Goal: Transaction & Acquisition: Purchase product/service

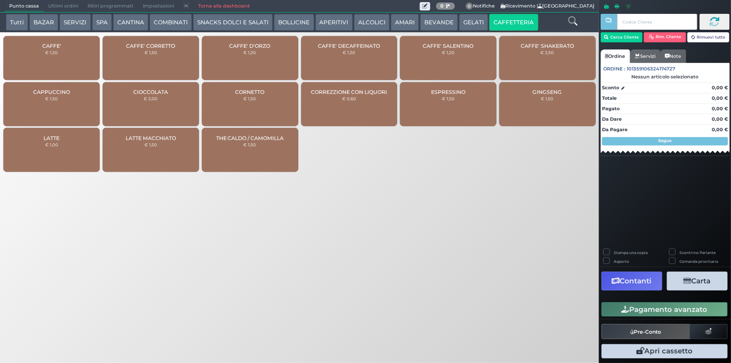
click at [70, 26] on button "SERVIZI" at bounding box center [74, 22] width 31 height 17
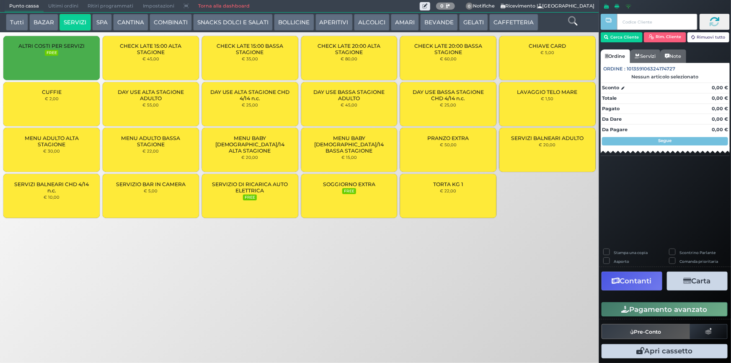
click at [90, 46] on div "ALTRI COSTI PER SERVIZI FREE" at bounding box center [51, 58] width 96 height 44
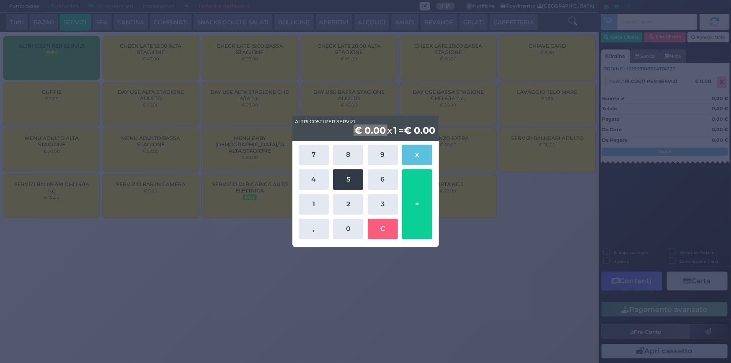
click at [348, 181] on button "5" at bounding box center [348, 179] width 30 height 21
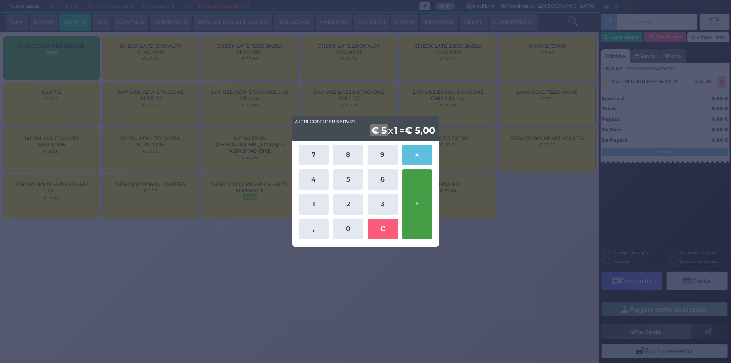
click at [410, 212] on button "=" at bounding box center [417, 204] width 30 height 70
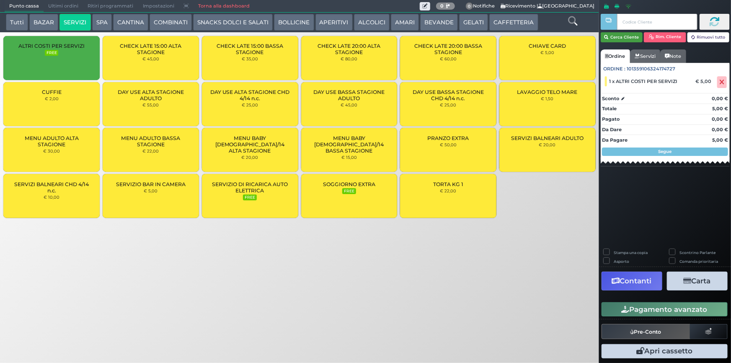
click at [614, 36] on button "Cerca Cliente" at bounding box center [622, 37] width 42 height 10
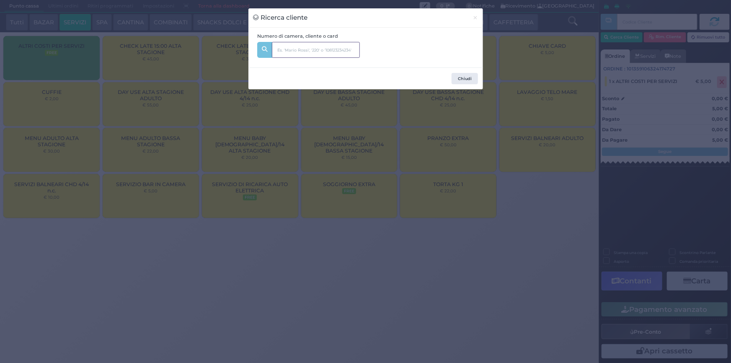
click at [287, 50] on input "text" at bounding box center [316, 50] width 88 height 16
type input "218"
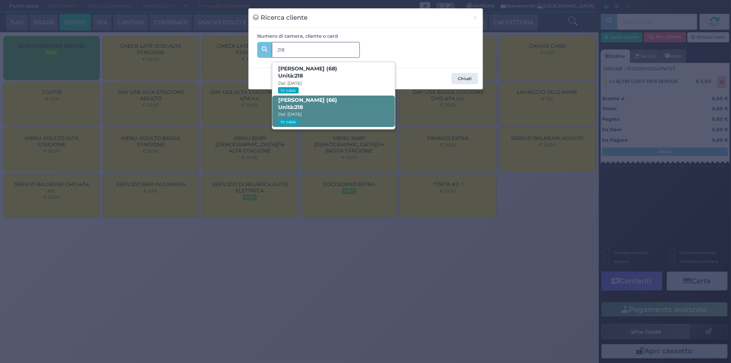
click at [305, 110] on span "ABELE CARMINATI (66) Unità: 218 Dal: 15/09/2025 In casa" at bounding box center [333, 110] width 123 height 31
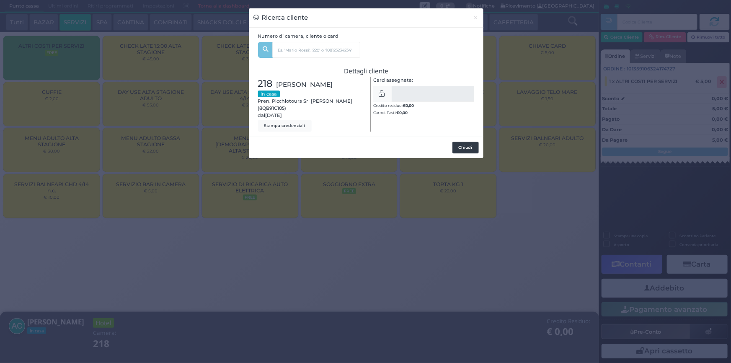
click at [460, 151] on button "Chiudi" at bounding box center [465, 148] width 26 height 12
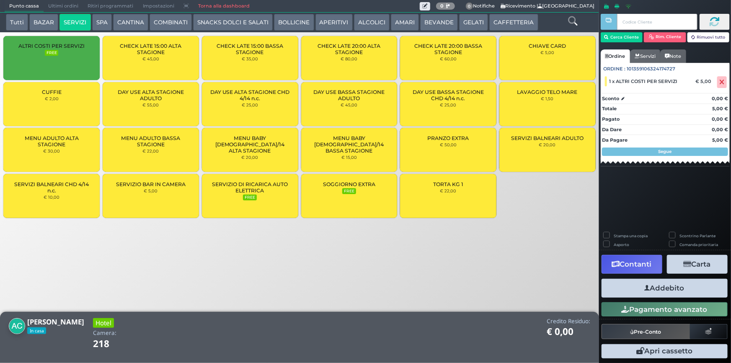
click at [667, 286] on button "Addebito" at bounding box center [664, 288] width 126 height 19
